Goal: Information Seeking & Learning: Learn about a topic

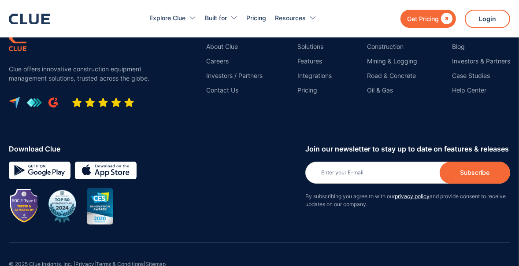
scroll to position [4111, 0]
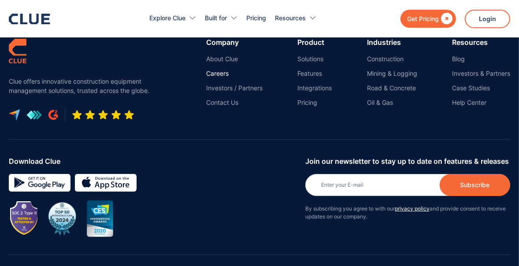
click at [219, 78] on link "Careers" at bounding box center [234, 74] width 56 height 8
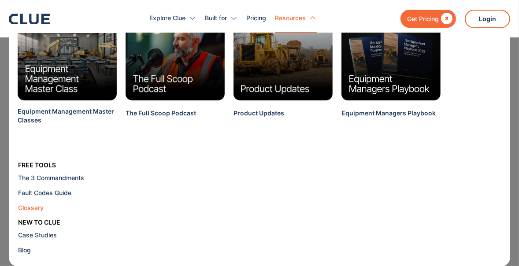
scroll to position [226, 0]
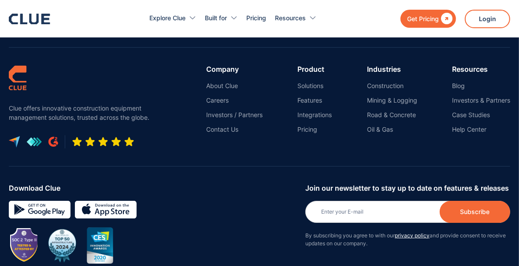
scroll to position [4072, 0]
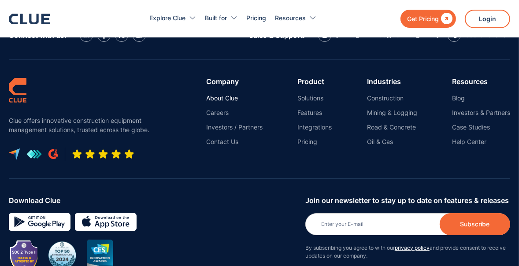
click at [220, 94] on link "About Clue" at bounding box center [234, 98] width 56 height 8
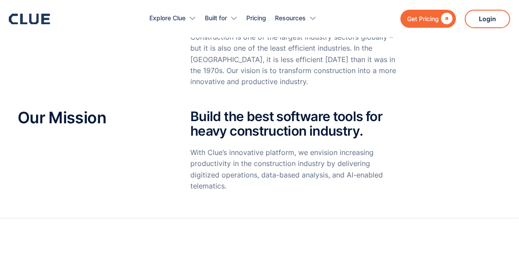
scroll to position [176, 0]
